Goal: Task Accomplishment & Management: Use online tool/utility

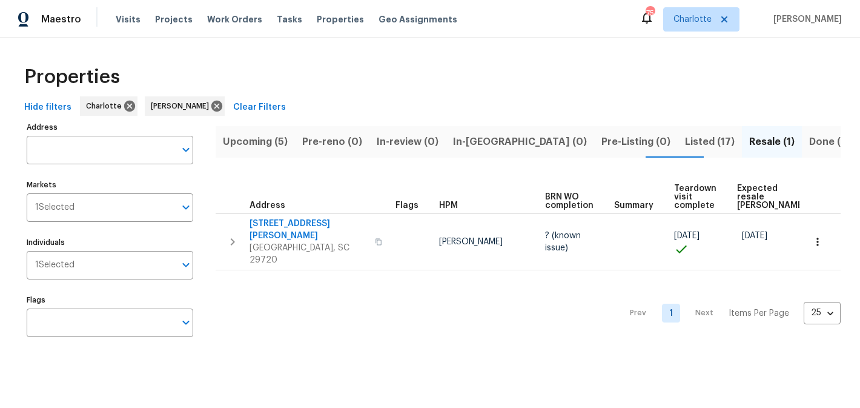
click at [326, 108] on div "Hide filters Charlotte Matthew Barnhart Clear Filters" at bounding box center [429, 107] width 821 height 22
click at [257, 141] on span "Upcoming (5)" at bounding box center [255, 141] width 65 height 17
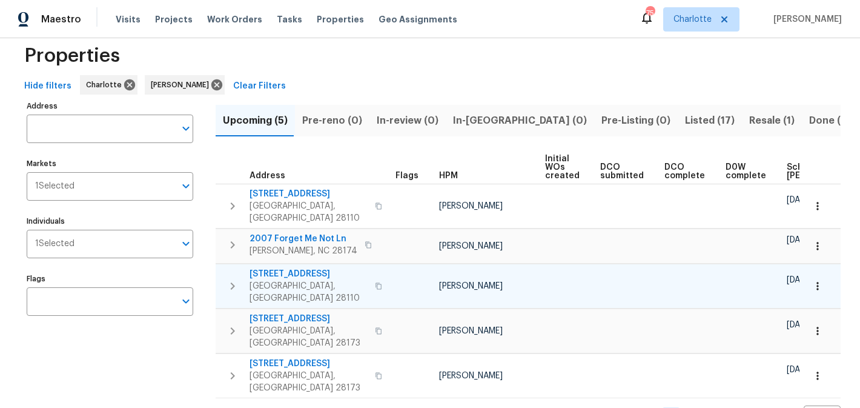
scroll to position [0, 145]
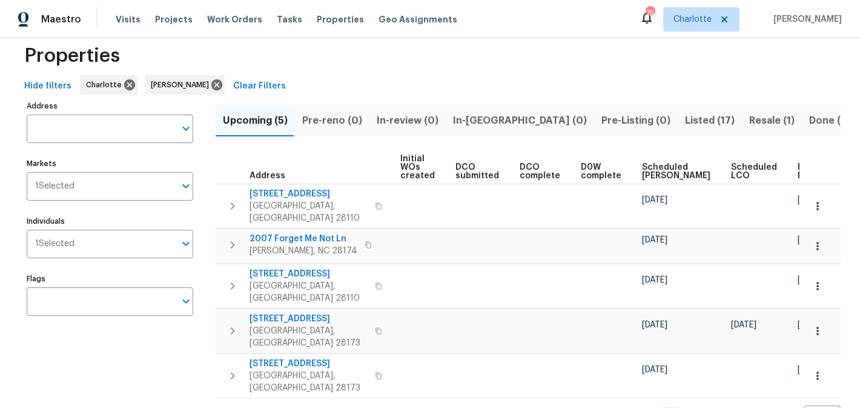
click at [685, 120] on span "Listed (17)" at bounding box center [710, 120] width 50 height 17
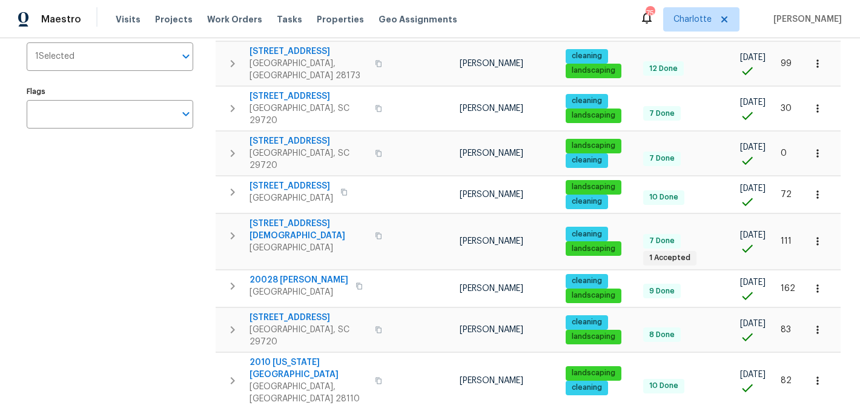
scroll to position [211, 0]
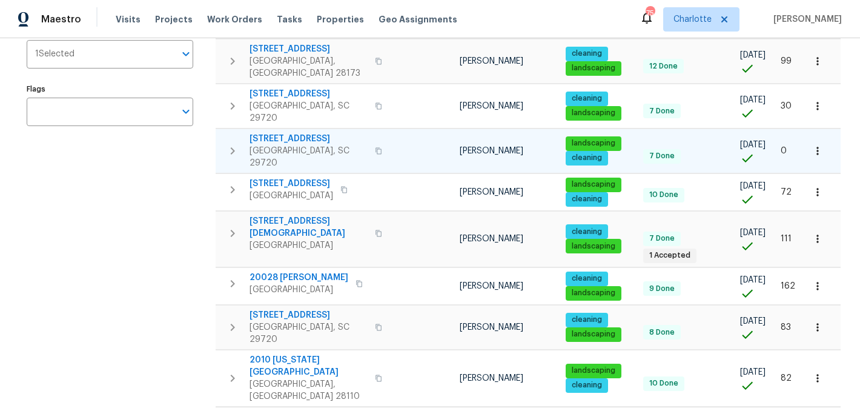
click at [290, 133] on span "4131 Doe Ridge Ln" at bounding box center [309, 139] width 118 height 12
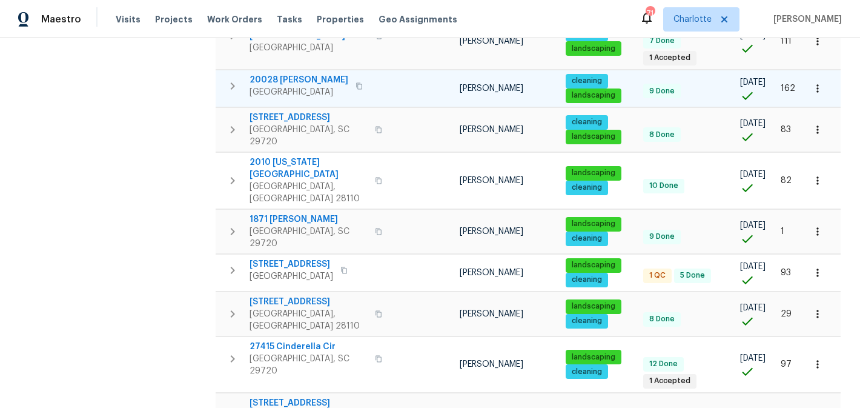
scroll to position [414, 0]
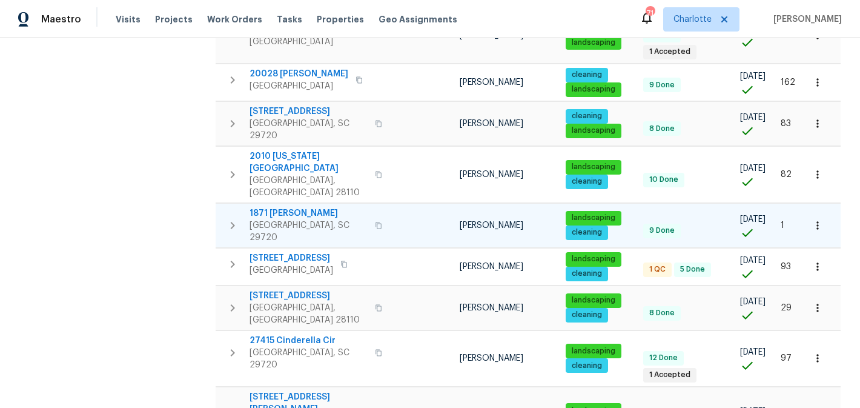
click at [283, 207] on span "1871 Tara Trl" at bounding box center [309, 213] width 118 height 12
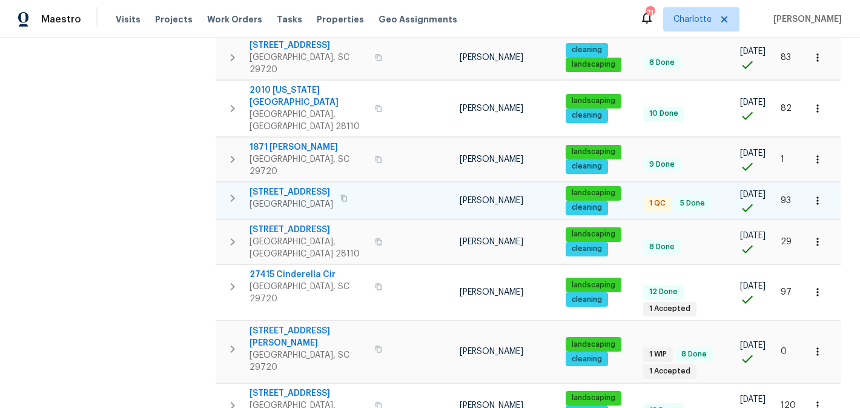
scroll to position [482, 0]
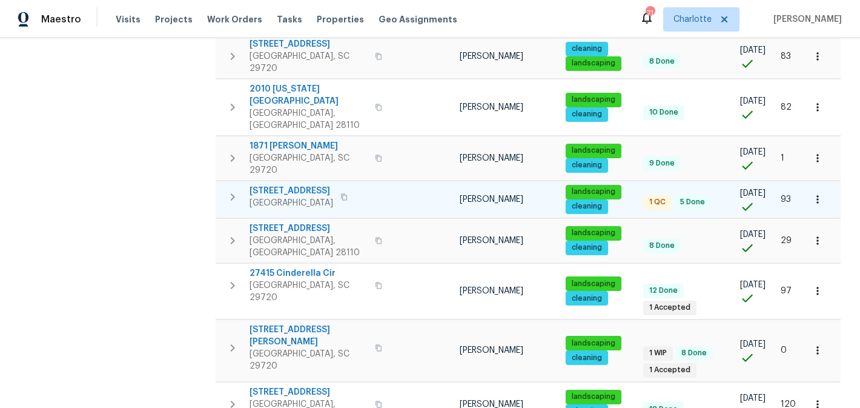
click at [286, 185] on span "3486 Duchess Ave" at bounding box center [292, 191] width 84 height 12
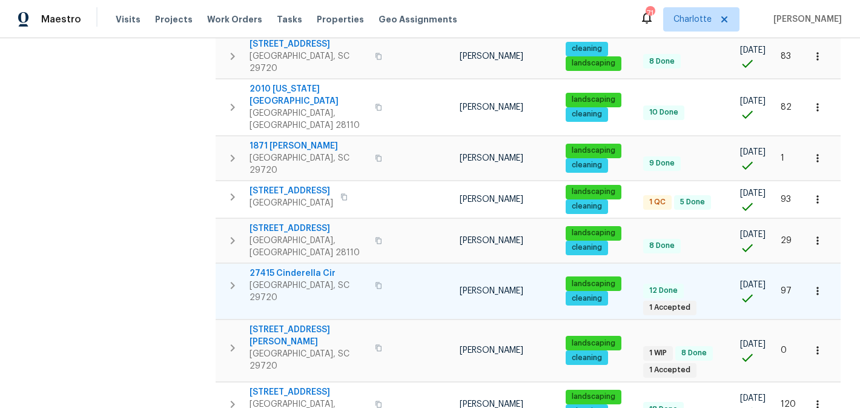
scroll to position [522, 0]
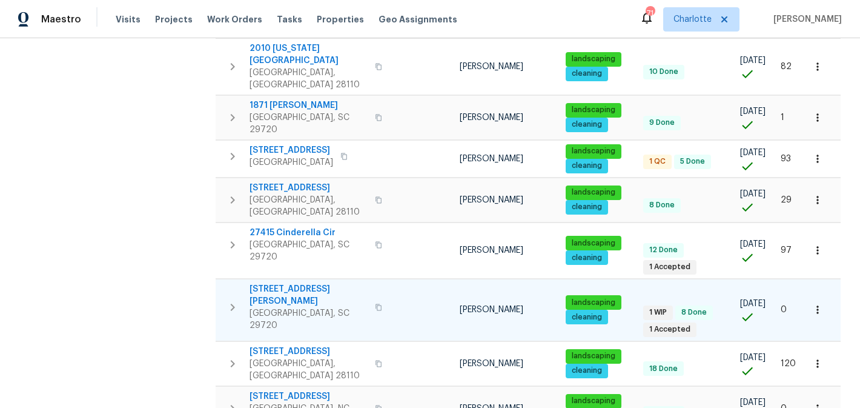
click at [282, 283] on span "2744 Lyndell Way" at bounding box center [309, 295] width 118 height 24
click at [288, 390] on span "505 Old Vine Ct" at bounding box center [309, 396] width 118 height 12
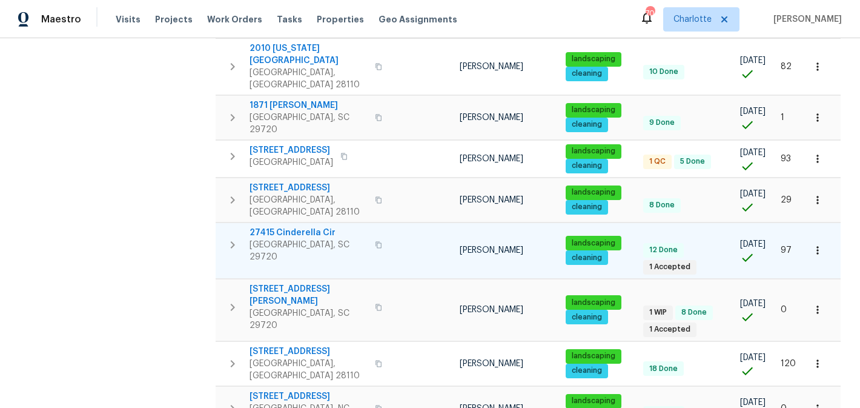
scroll to position [0, 0]
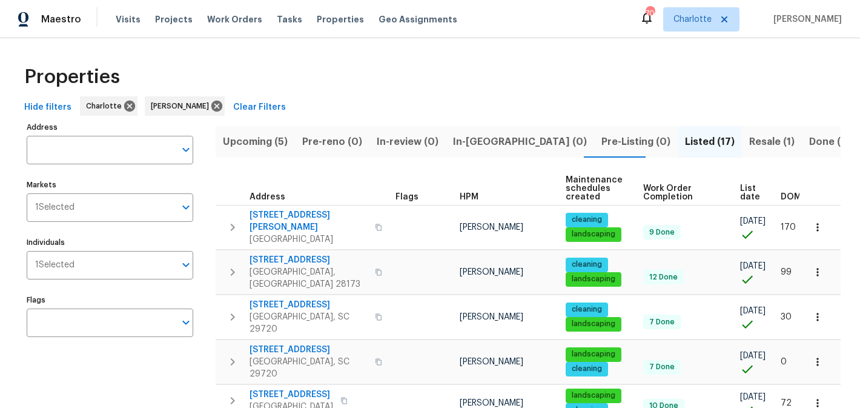
click at [749, 136] on span "Resale (1)" at bounding box center [771, 141] width 45 height 17
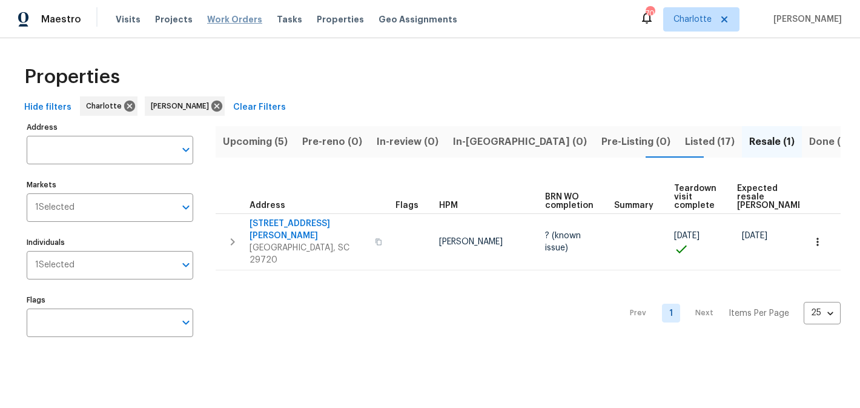
click at [225, 16] on span "Work Orders" at bounding box center [234, 19] width 55 height 12
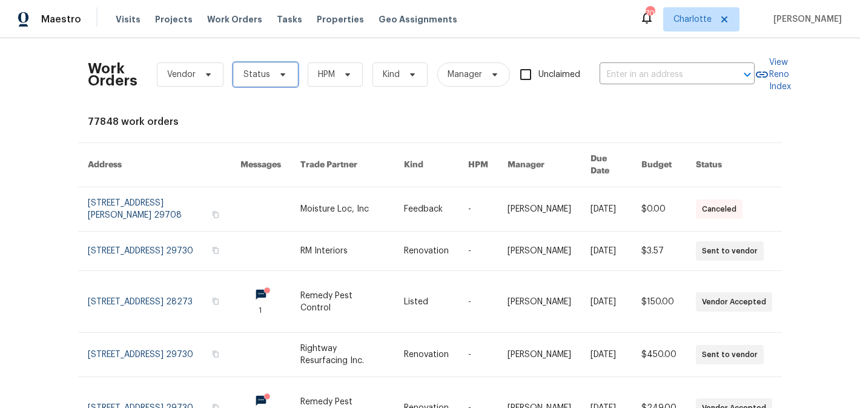
click at [281, 75] on icon at bounding box center [283, 75] width 10 height 10
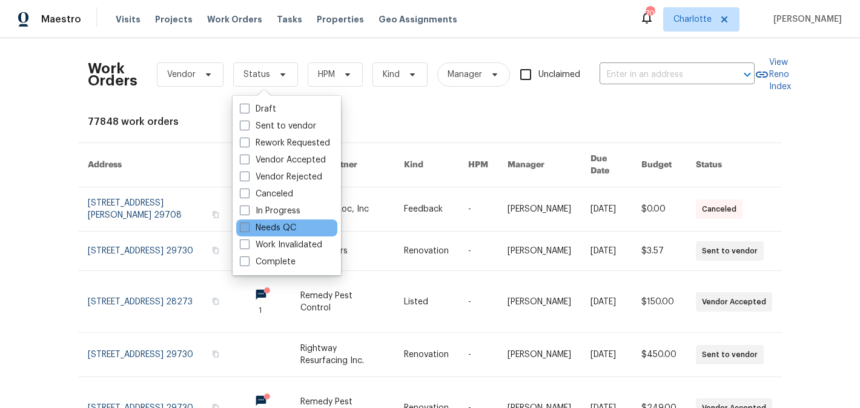
click at [279, 222] on label "Needs QC" at bounding box center [268, 228] width 56 height 12
click at [248, 222] on input "Needs QC" at bounding box center [244, 226] width 8 height 8
checkbox input "true"
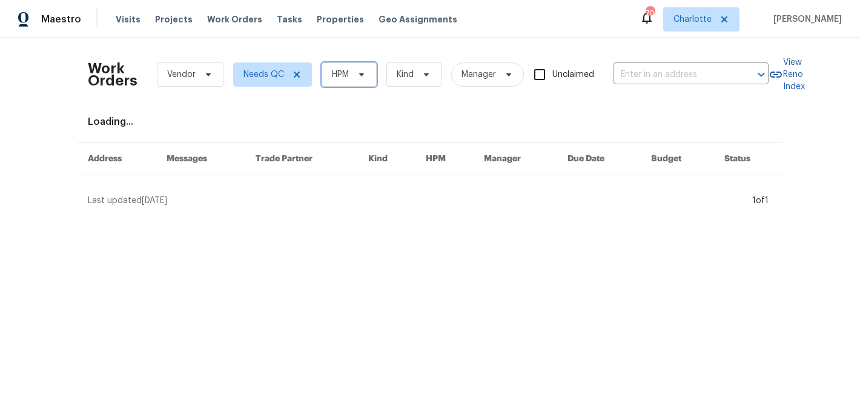
click at [346, 68] on span "HPM" at bounding box center [340, 74] width 17 height 12
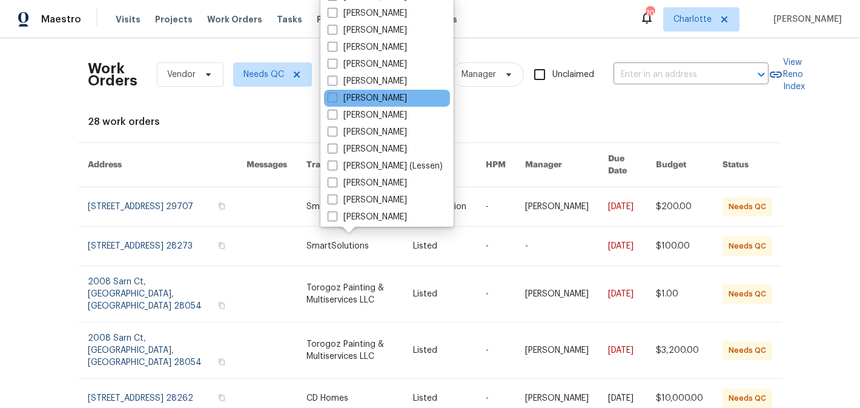
scroll to position [150, 0]
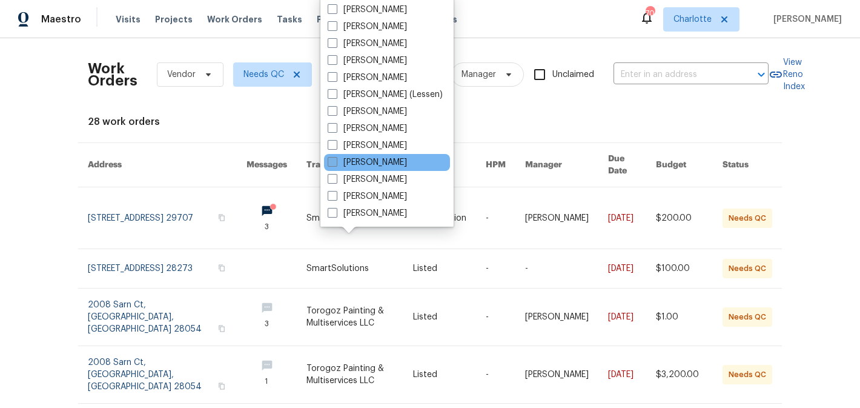
click at [372, 164] on label "[PERSON_NAME]" at bounding box center [367, 162] width 79 height 12
click at [336, 164] on input "[PERSON_NAME]" at bounding box center [332, 160] width 8 height 8
checkbox input "true"
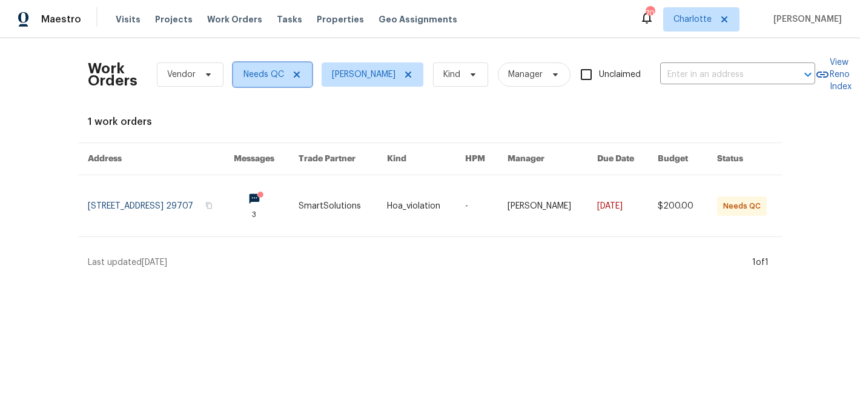
click at [296, 75] on icon at bounding box center [297, 74] width 6 height 6
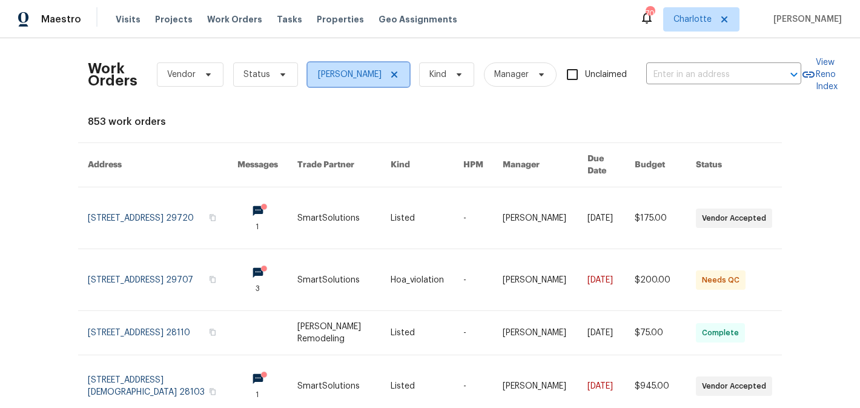
click at [398, 79] on icon at bounding box center [394, 75] width 10 height 10
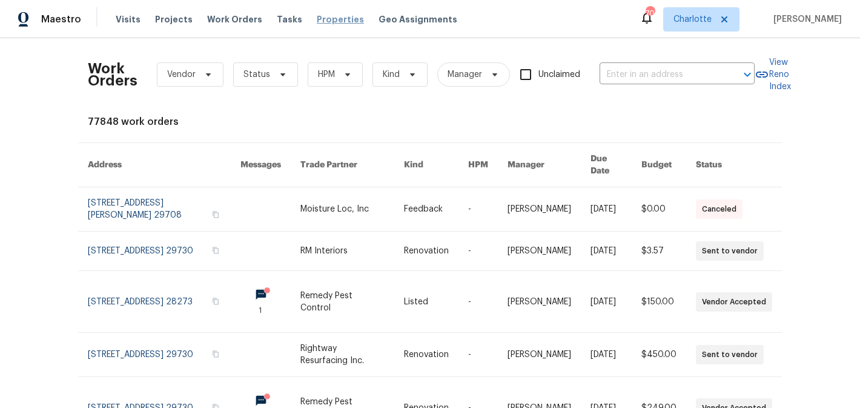
click at [337, 21] on span "Properties" at bounding box center [340, 19] width 47 height 12
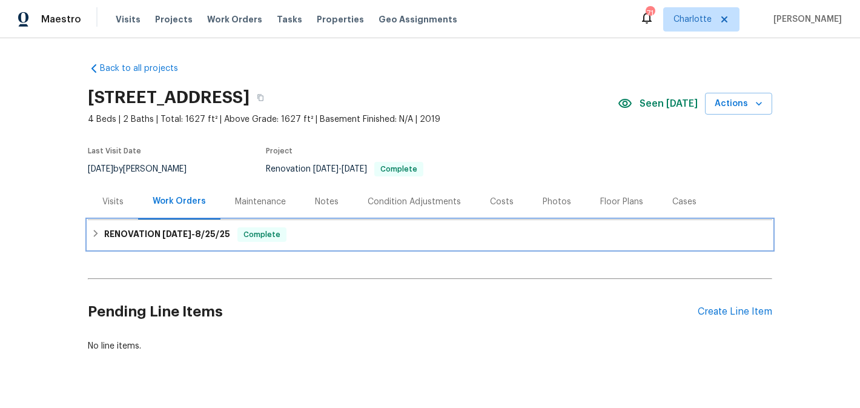
click at [135, 231] on h6 "RENOVATION [DATE] - [DATE]" at bounding box center [167, 234] width 126 height 15
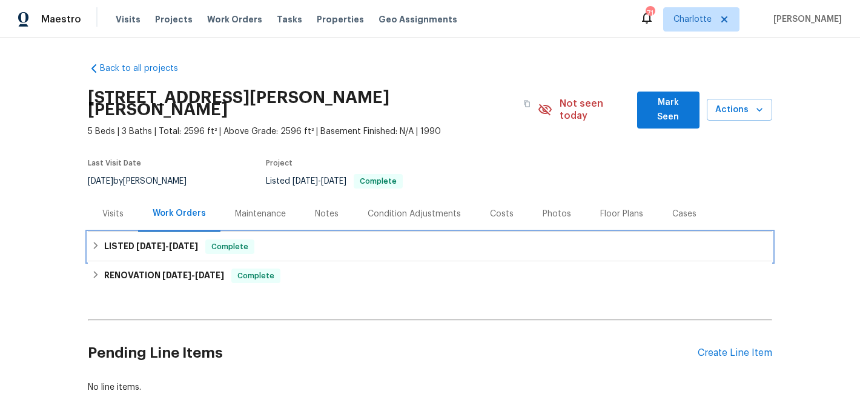
click at [317, 243] on div "LISTED 8/28/25 - 8/29/25 Complete" at bounding box center [430, 246] width 684 height 29
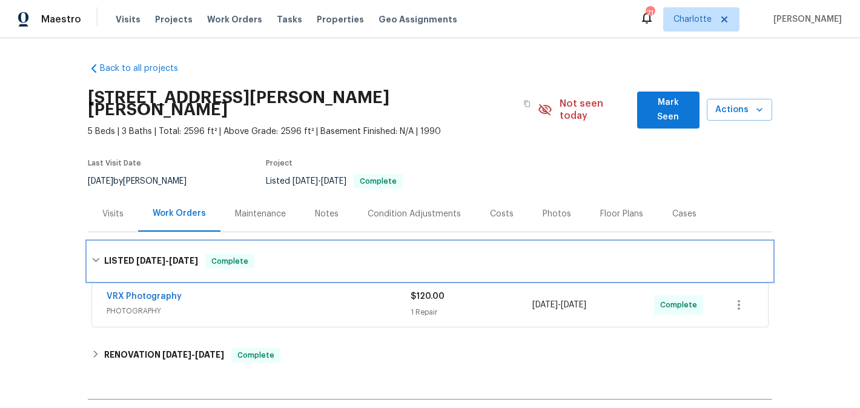
click at [260, 254] on div "LISTED 8/28/25 - 8/29/25 Complete" at bounding box center [429, 261] width 677 height 15
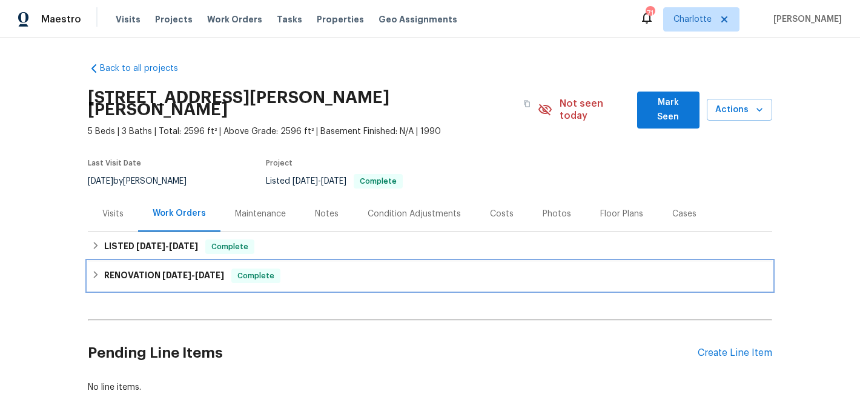
click at [162, 271] on span "8/11/25" at bounding box center [176, 275] width 29 height 8
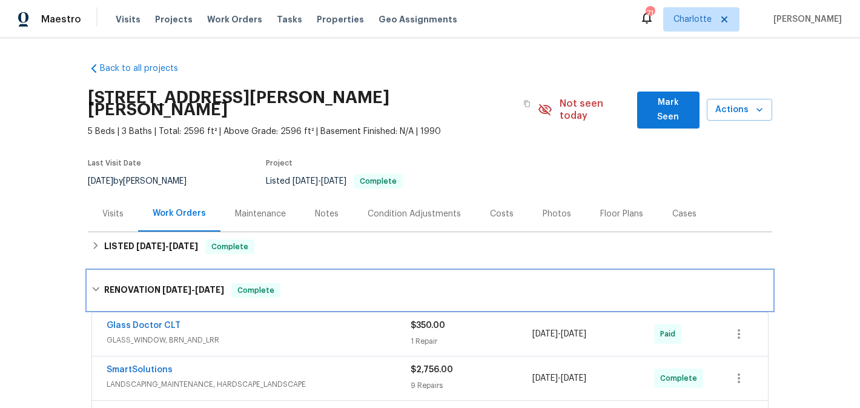
click at [101, 283] on div "RENOVATION 8/11/25 - 9/2/25 Complete" at bounding box center [429, 290] width 677 height 15
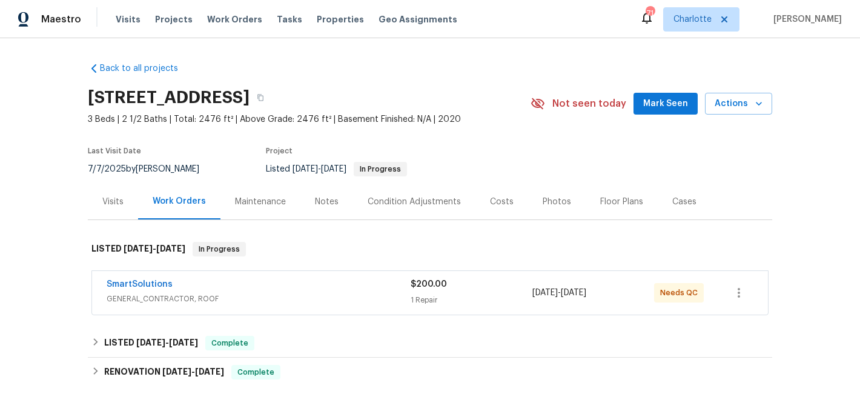
click at [306, 302] on span "GENERAL_CONTRACTOR, ROOF" at bounding box center [259, 299] width 304 height 12
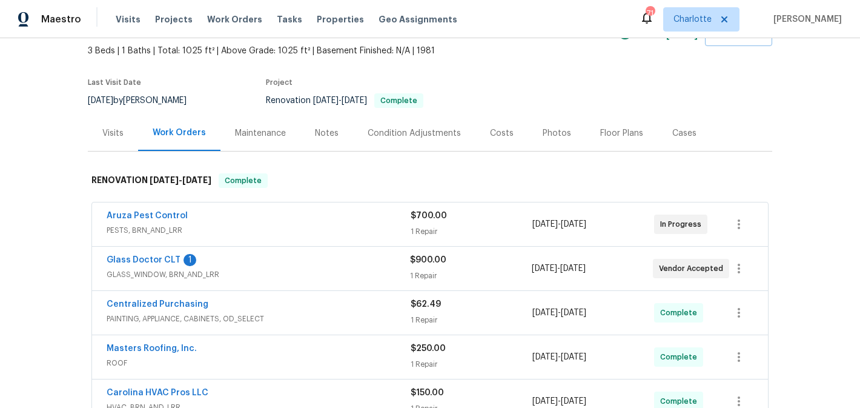
scroll to position [104, 0]
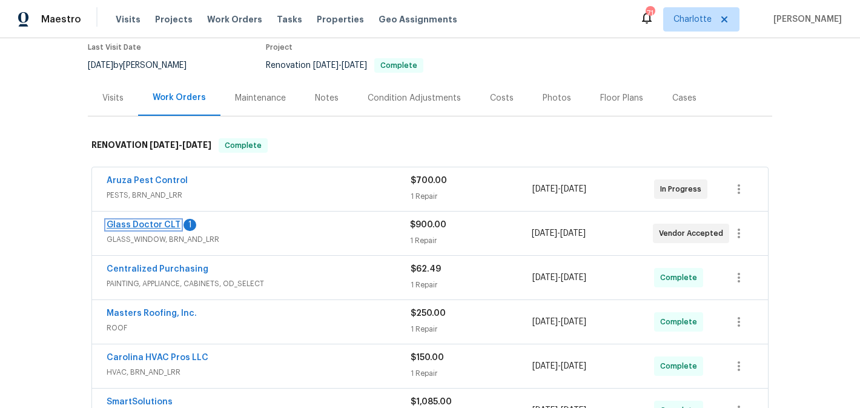
click at [166, 226] on link "Glass Doctor CLT" at bounding box center [144, 224] width 74 height 8
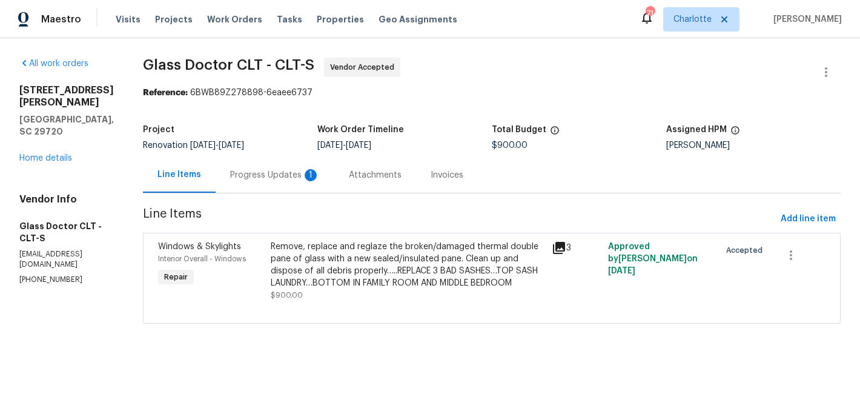
click at [247, 172] on div "Progress Updates 1" at bounding box center [275, 175] width 90 height 12
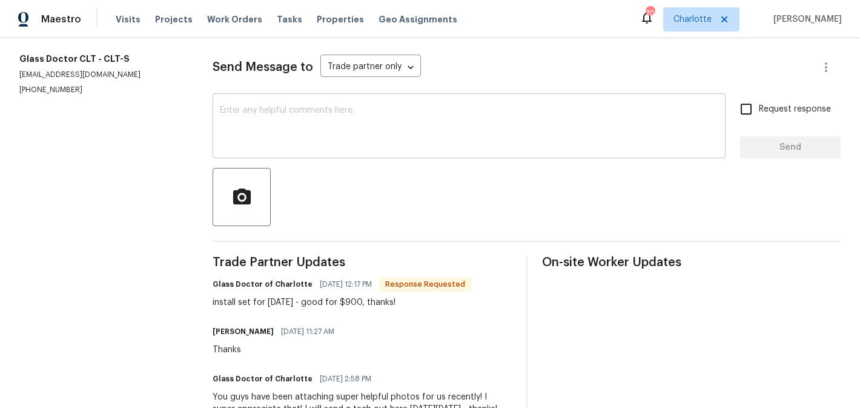
scroll to position [159, 0]
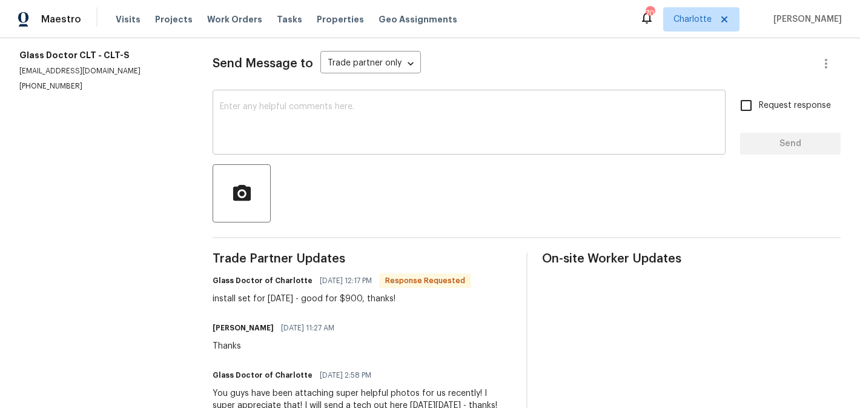
click at [256, 147] on div "x ​" at bounding box center [469, 124] width 513 height 62
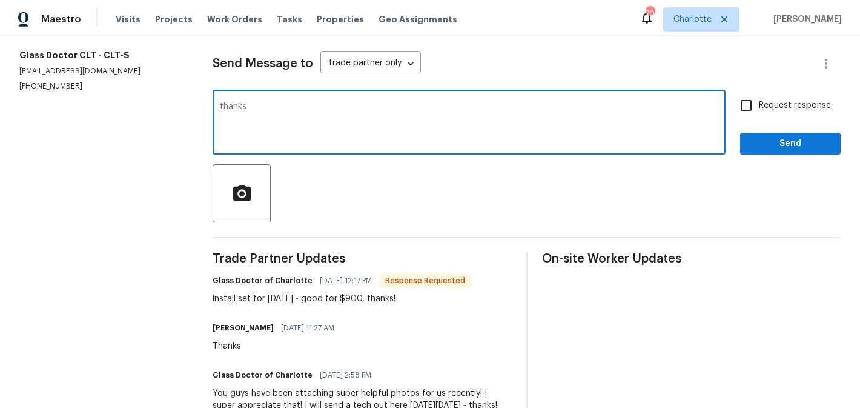
type textarea "thanks"
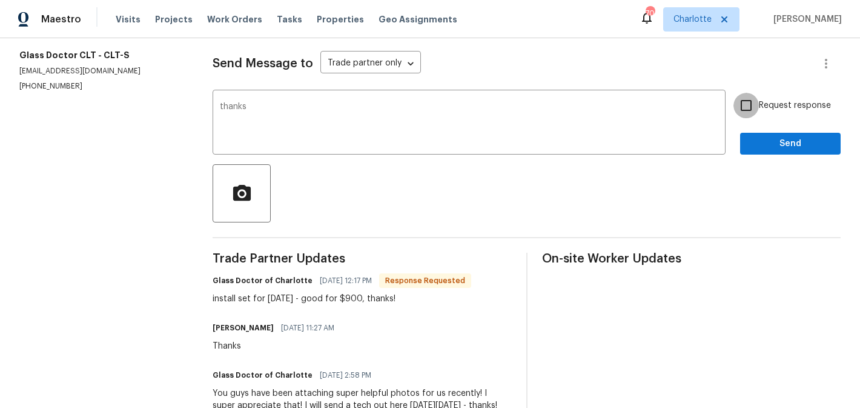
click at [759, 99] on input "Request response" at bounding box center [745, 105] width 25 height 25
checkbox input "true"
click at [773, 151] on span "Send" at bounding box center [790, 143] width 81 height 15
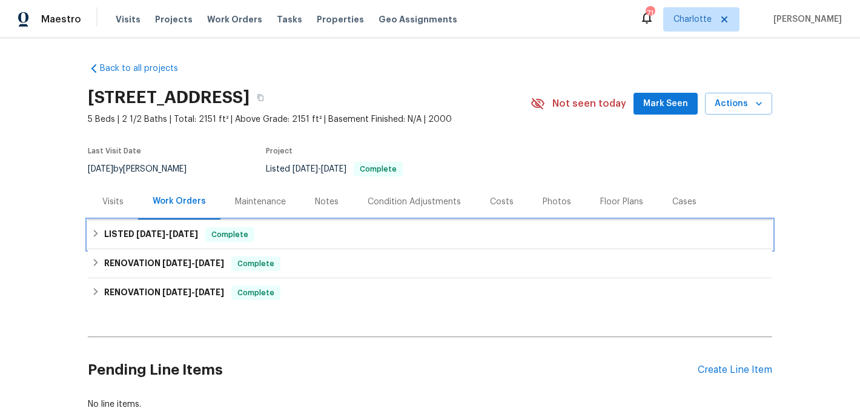
click at [173, 235] on span "8/26/25 - 8/27/25" at bounding box center [167, 234] width 62 height 8
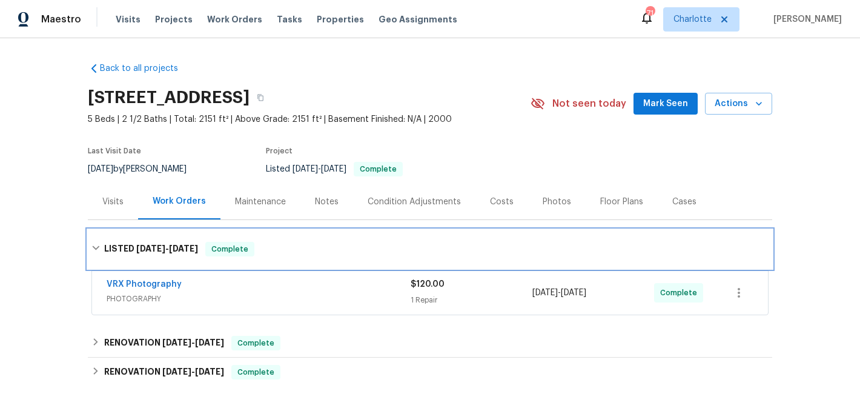
click at [168, 240] on div "LISTED 8/26/25 - 8/27/25 Complete" at bounding box center [430, 249] width 684 height 39
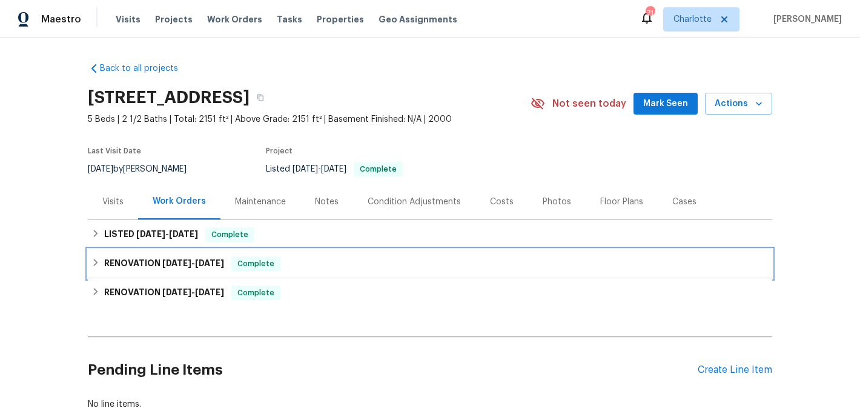
click at [190, 259] on span "8/22/25" at bounding box center [176, 263] width 29 height 8
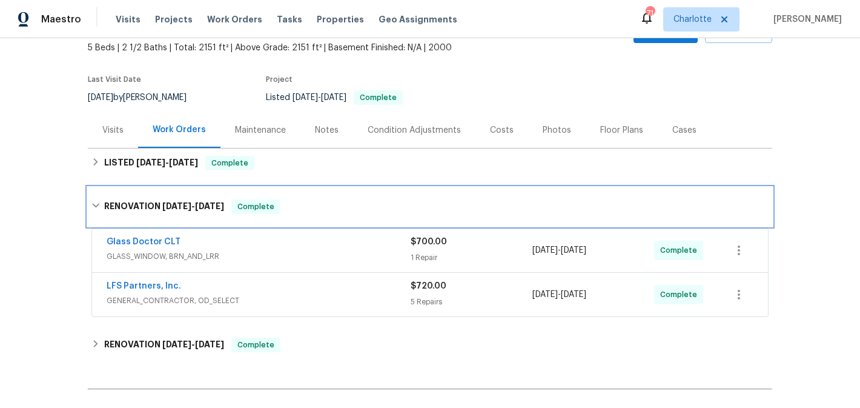
scroll to position [62, 0]
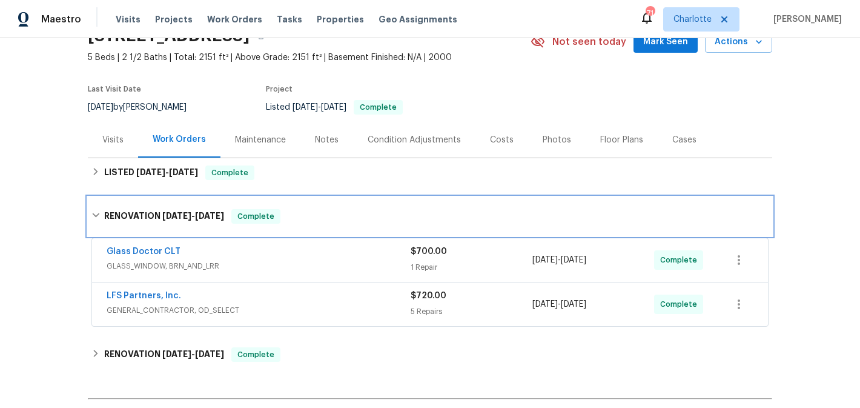
click at [102, 214] on div "RENOVATION 8/22/25 - 8/30/25 Complete" at bounding box center [429, 216] width 677 height 15
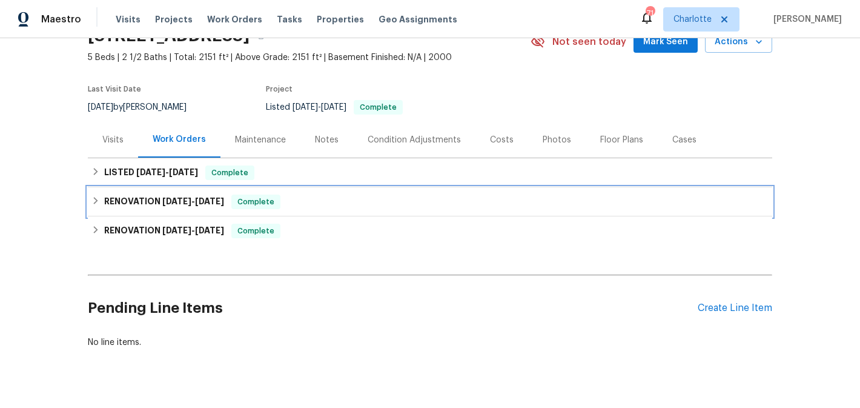
scroll to position [0, 0]
